Goal: Task Accomplishment & Management: Manage account settings

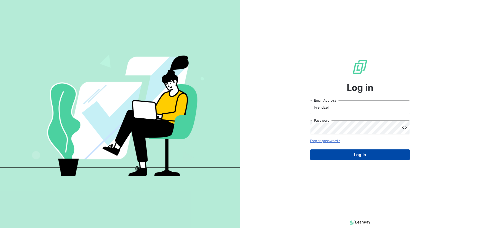
click at [357, 152] on button "Log in" at bounding box center [360, 154] width 100 height 11
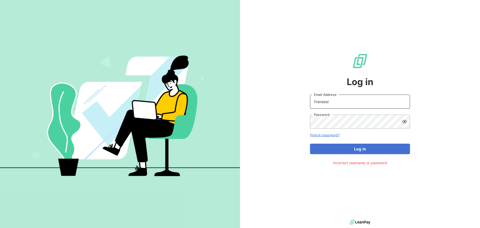
click at [369, 108] on input "Frendzel" at bounding box center [360, 102] width 100 height 14
click at [367, 103] on input "Frendzel" at bounding box center [360, 102] width 100 height 14
type input "[PERSON_NAME][EMAIL_ADDRESS][DOMAIN_NAME]"
click at [403, 121] on icon at bounding box center [404, 121] width 5 height 5
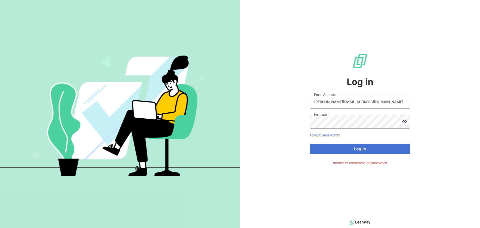
click at [403, 121] on icon at bounding box center [404, 121] width 5 height 5
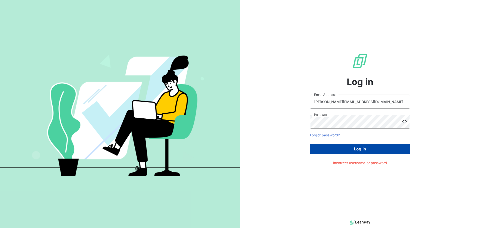
click at [366, 152] on button "Log in" at bounding box center [360, 149] width 100 height 11
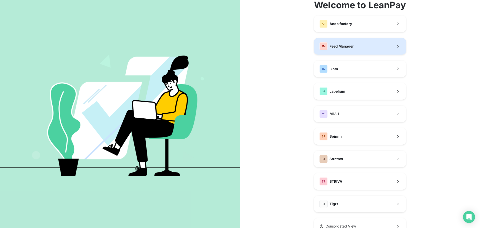
scroll to position [29, 0]
click at [354, 48] on button "FM Feed Manager" at bounding box center [360, 47] width 92 height 17
